Goal: Navigation & Orientation: Find specific page/section

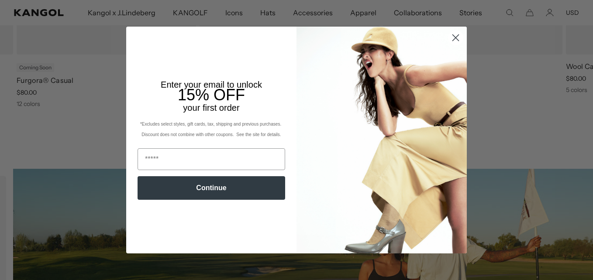
scroll to position [538, 0]
click at [456, 76] on img "POPUP Form" at bounding box center [381, 140] width 170 height 227
click at [453, 38] on icon "Close dialog" at bounding box center [456, 37] width 6 height 6
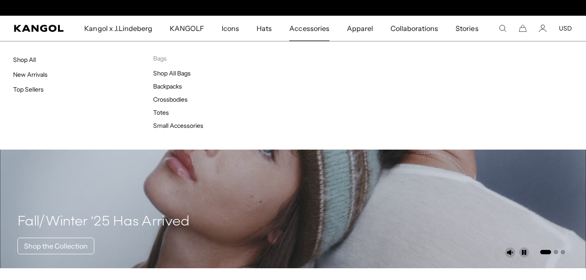
scroll to position [0, 0]
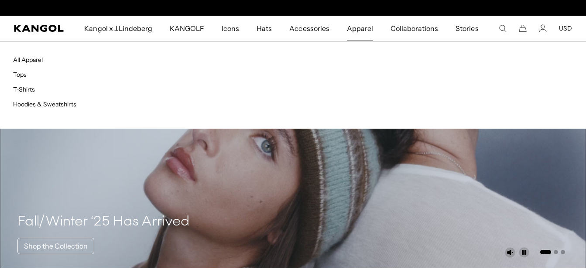
click at [369, 30] on span "Apparel" at bounding box center [360, 28] width 26 height 25
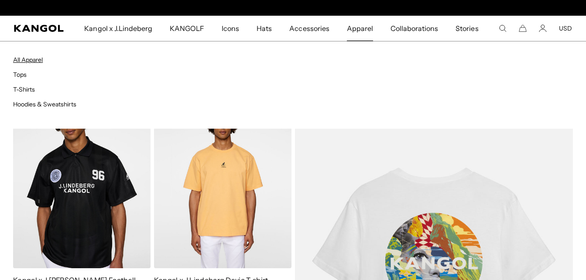
click at [26, 57] on link "All Apparel" at bounding box center [28, 60] width 30 height 8
